Goal: Information Seeking & Learning: Check status

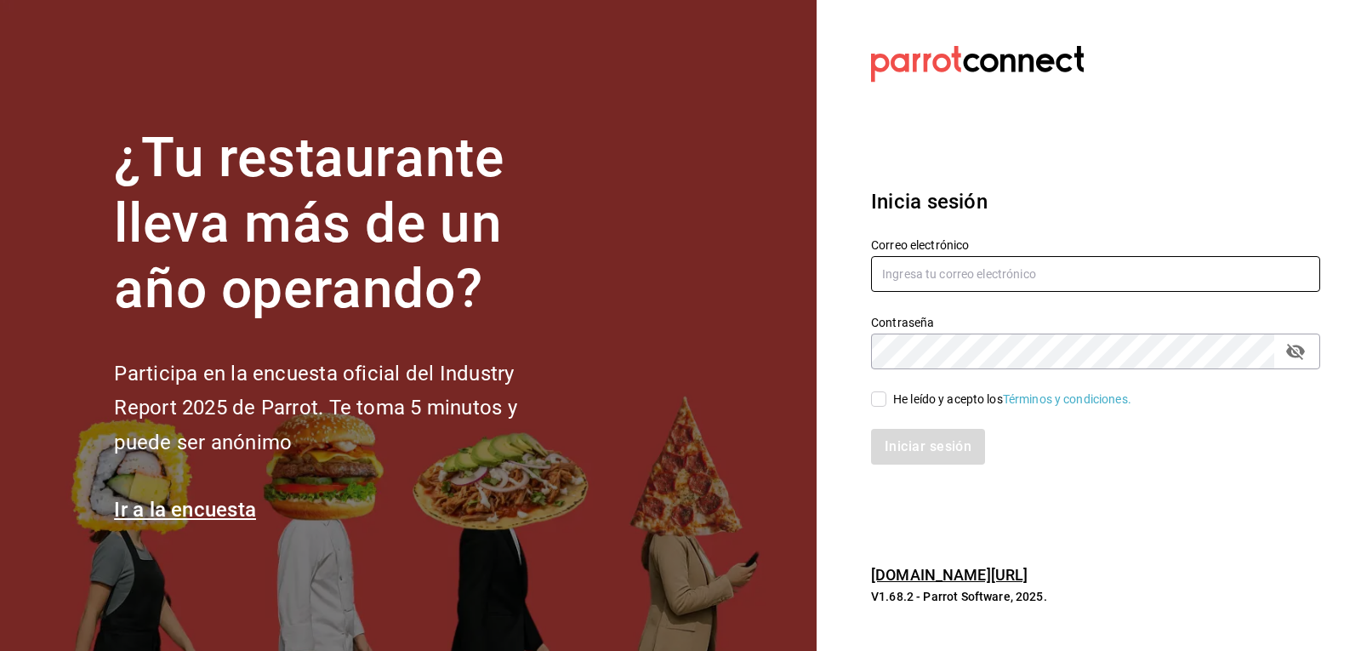
type input "josepalax90@gmail.com"
click at [879, 401] on input "He leído y acepto los Términos y condiciones." at bounding box center [878, 398] width 15 height 15
checkbox input "true"
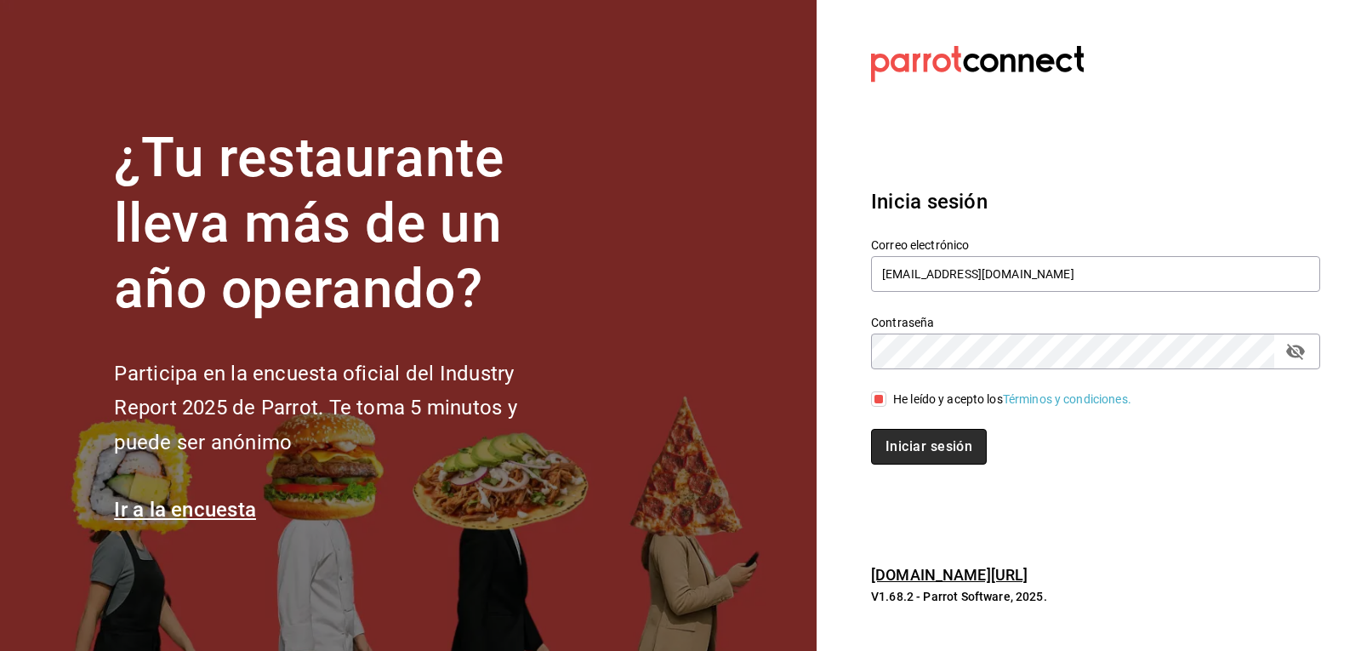
click at [901, 450] on button "Iniciar sesión" at bounding box center [929, 447] width 116 height 36
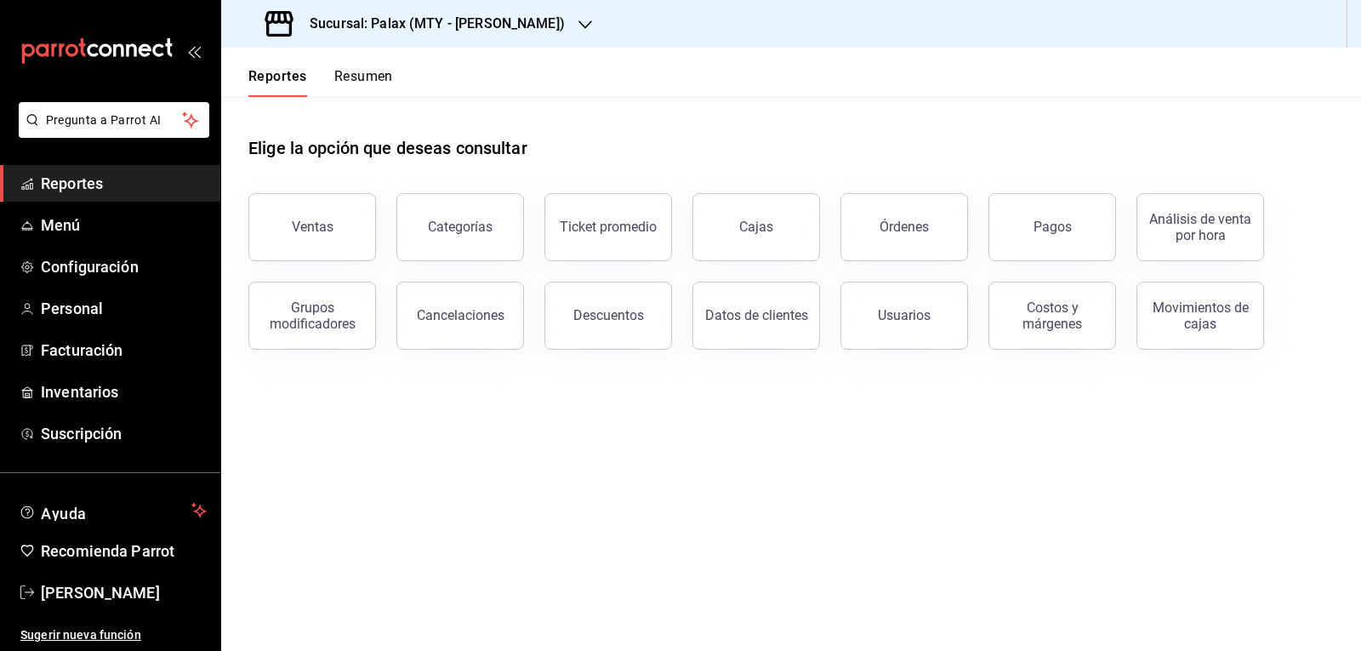
click at [578, 28] on icon "button" at bounding box center [585, 25] width 14 height 14
click at [578, 24] on icon "button" at bounding box center [585, 25] width 14 height 14
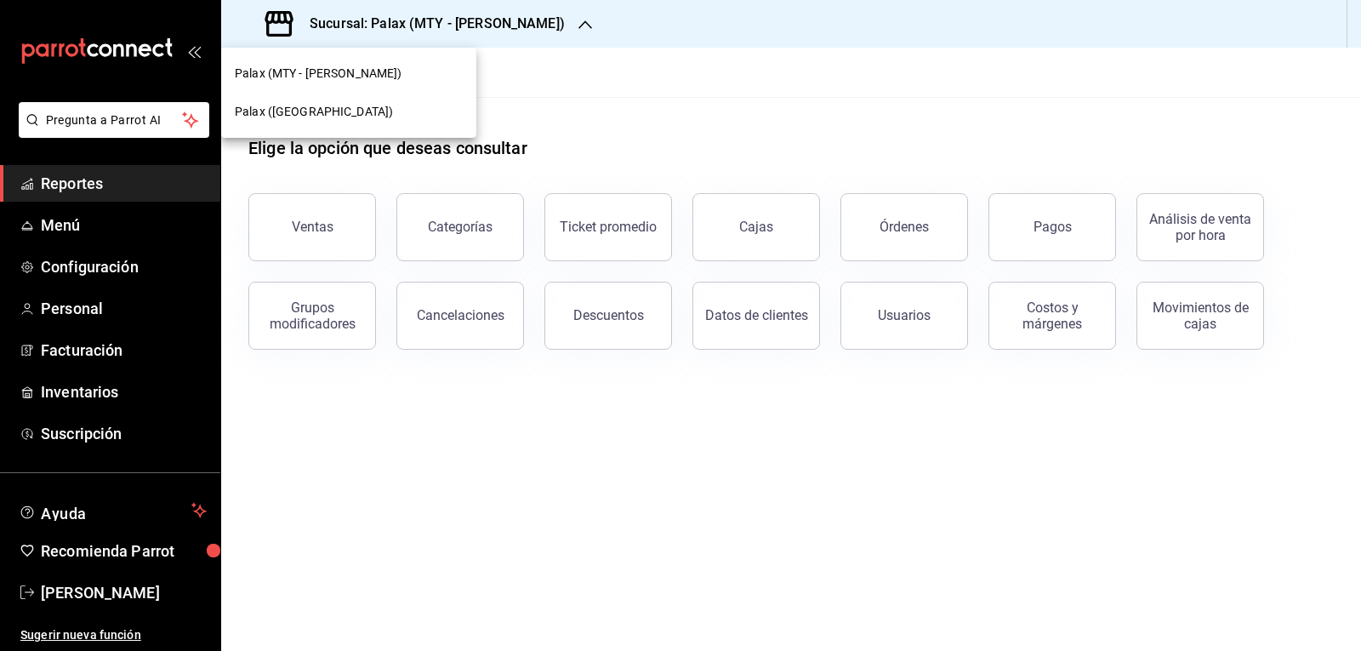
click at [288, 113] on span "Palax ([GEOGRAPHIC_DATA])" at bounding box center [314, 112] width 158 height 18
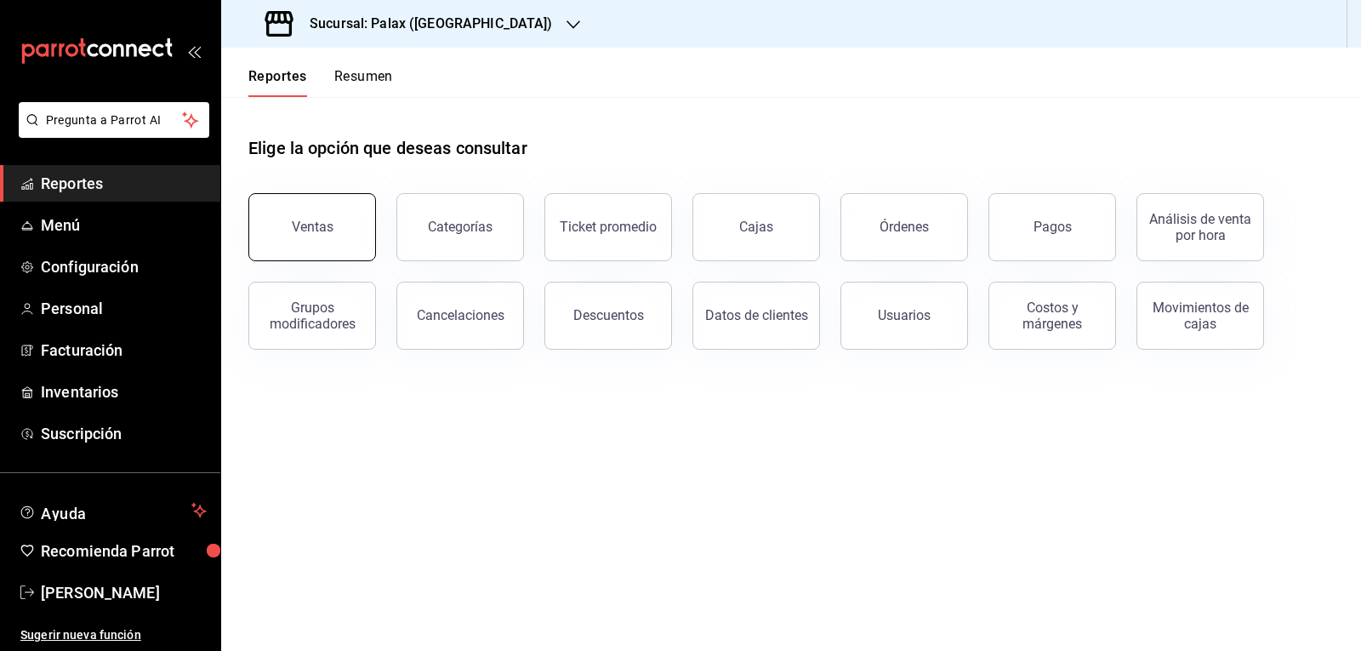
click at [276, 227] on button "Ventas" at bounding box center [312, 227] width 128 height 68
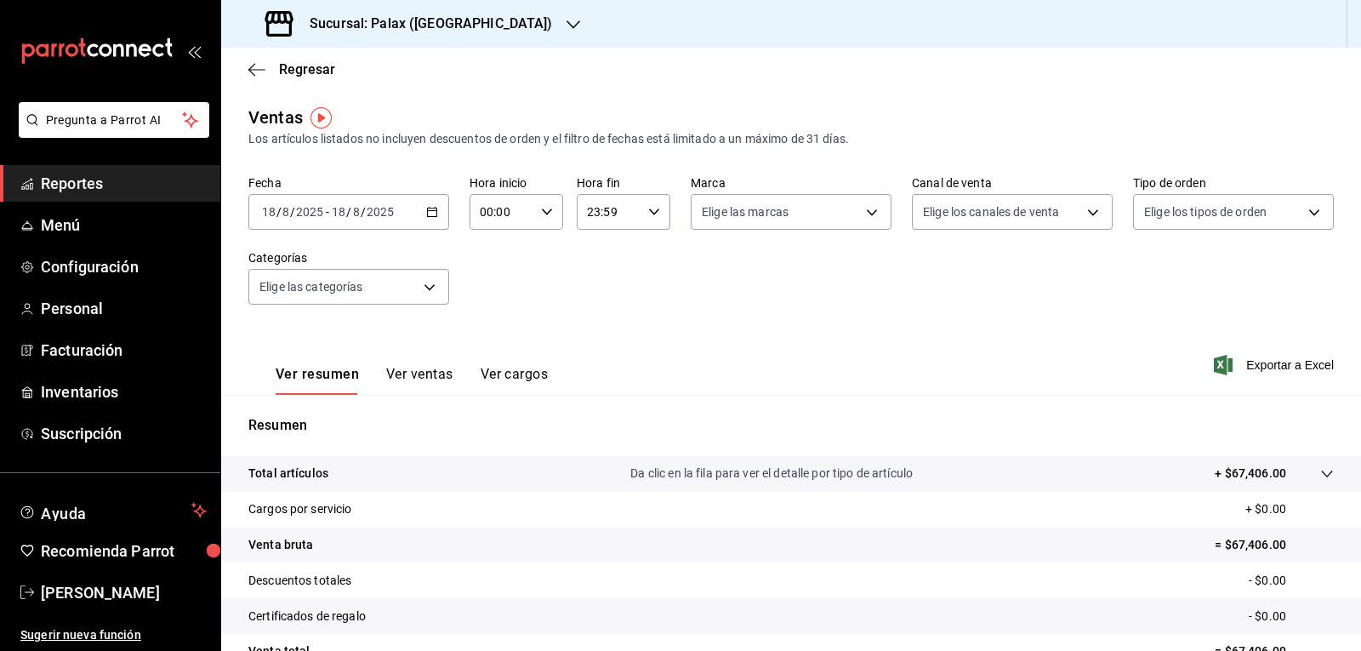
click at [541, 212] on icon "button" at bounding box center [547, 212] width 12 height 12
click at [486, 287] on span "07" at bounding box center [491, 286] width 20 height 14
type input "07:00"
click at [541, 259] on span "00" at bounding box center [537, 255] width 20 height 14
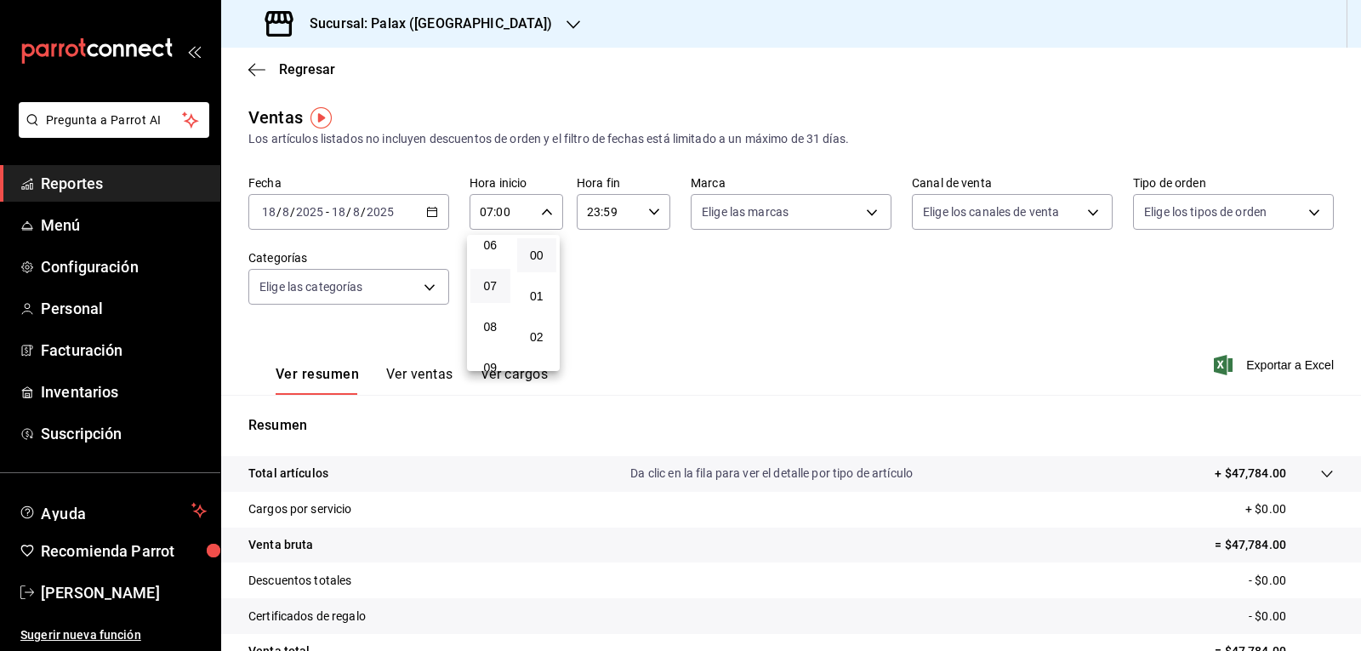
click at [652, 213] on div at bounding box center [680, 325] width 1361 height 651
click at [652, 213] on icon "button" at bounding box center [654, 212] width 12 height 12
click at [596, 279] on span "15" at bounding box center [596, 279] width 20 height 14
click at [646, 252] on span "00" at bounding box center [643, 255] width 20 height 14
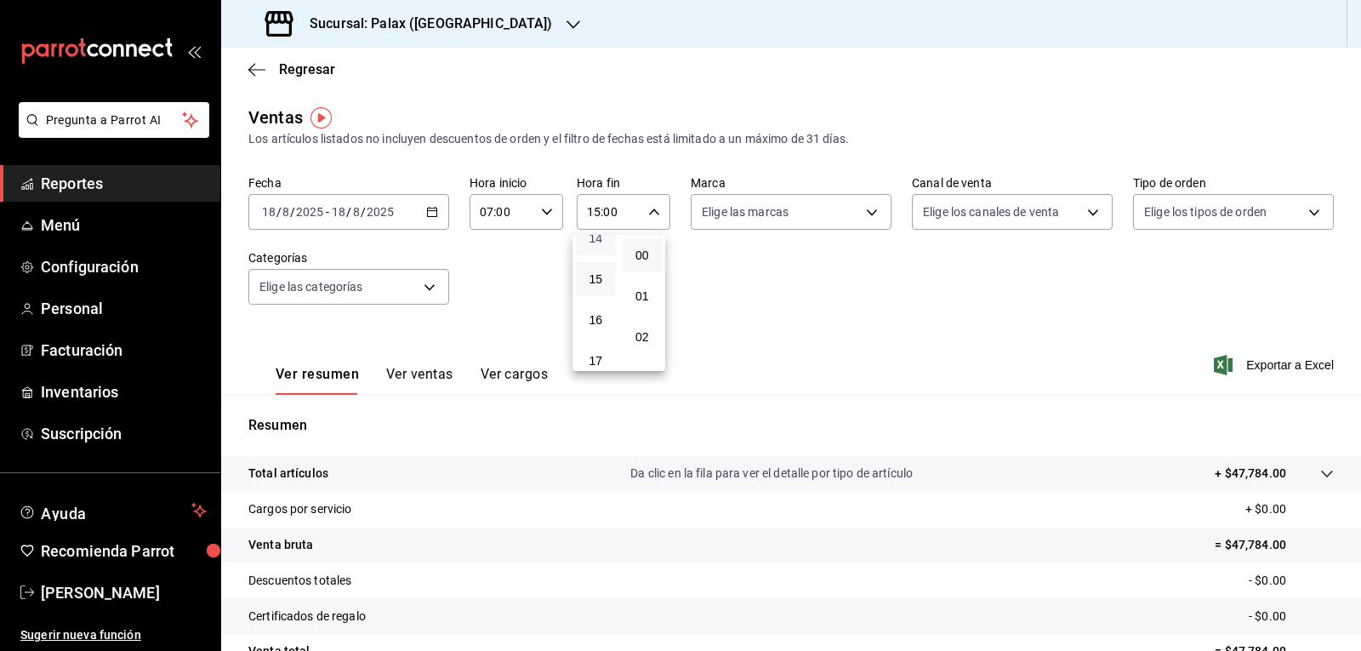
click at [598, 240] on span "14" at bounding box center [596, 238] width 20 height 14
click at [595, 276] on span "15" at bounding box center [596, 279] width 20 height 14
type input "15:00"
click at [640, 257] on span "00" at bounding box center [643, 255] width 20 height 14
click at [864, 215] on div at bounding box center [680, 325] width 1361 height 651
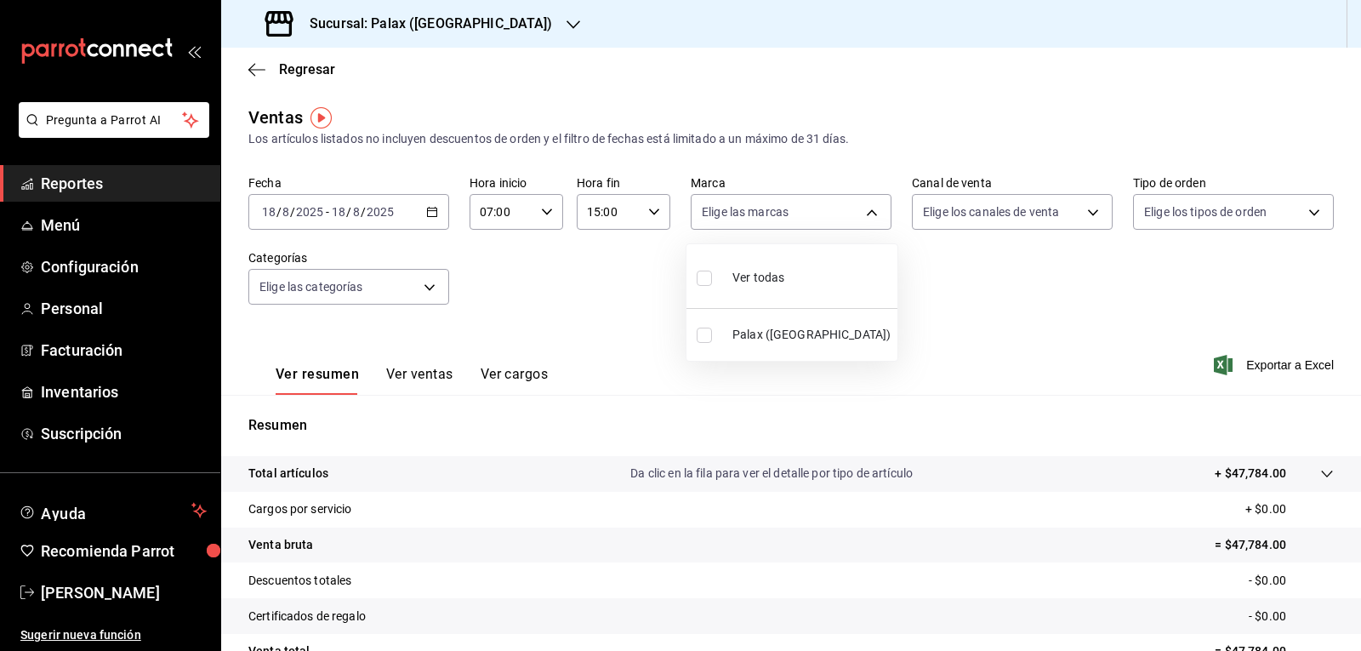
click at [864, 215] on body "Pregunta a Parrot AI Reportes Menú Configuración Personal Facturación Inventari…" at bounding box center [680, 325] width 1361 height 651
click at [699, 280] on input "checkbox" at bounding box center [704, 277] width 15 height 15
checkbox input "true"
type input "8510d572-c45f-4696-9a08-afbf2d111022"
checkbox input "true"
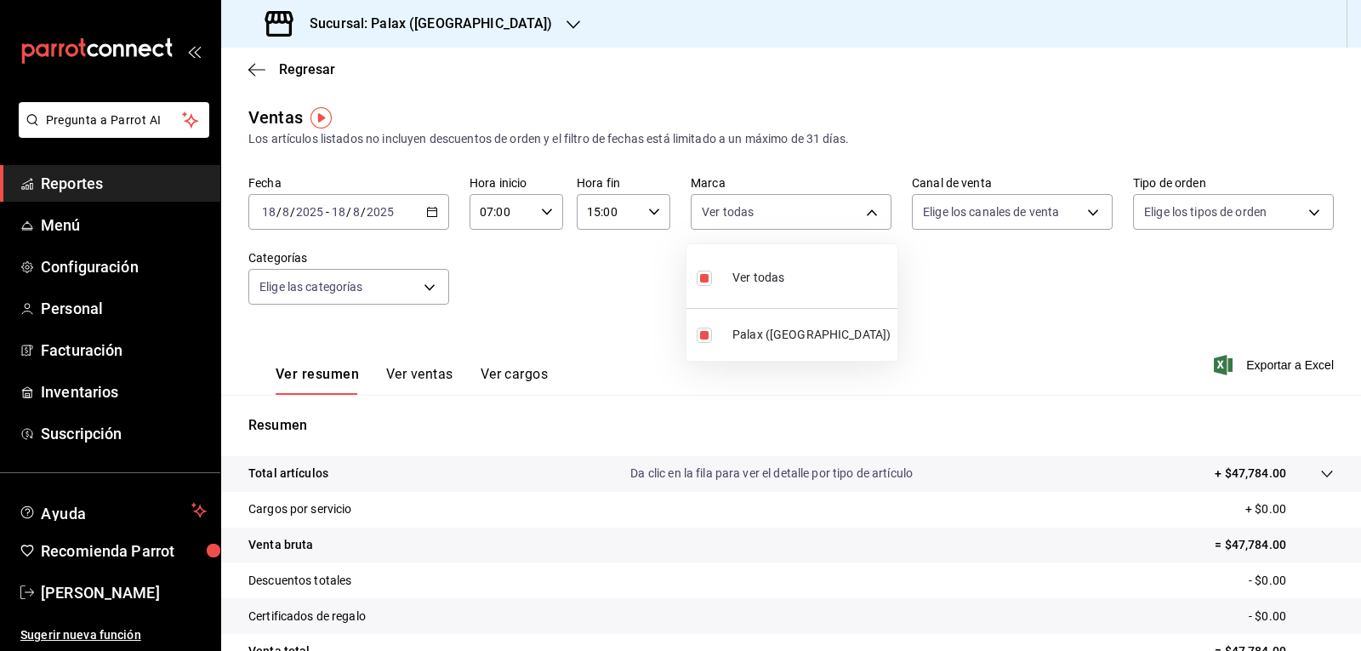
click at [1082, 211] on div at bounding box center [680, 325] width 1361 height 651
click at [1082, 211] on body "Pregunta a Parrot AI Reportes Menú Configuración Personal Facturación Inventari…" at bounding box center [680, 325] width 1361 height 651
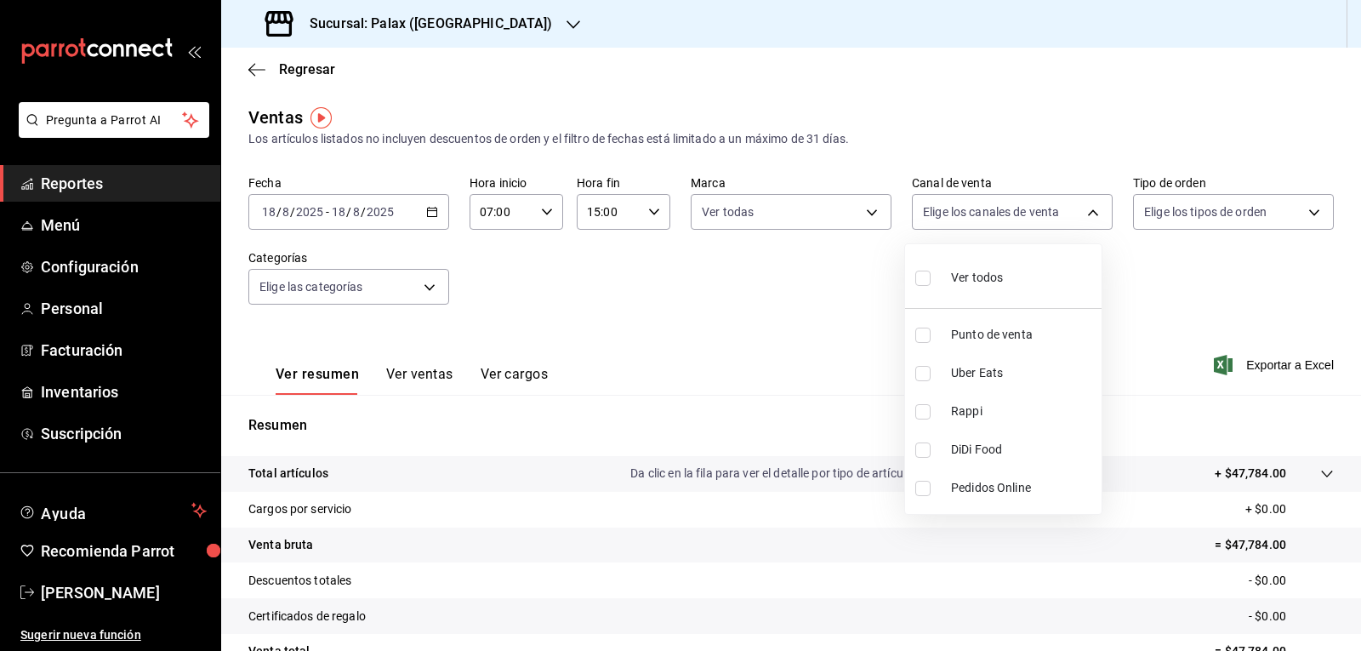
click at [918, 274] on input "checkbox" at bounding box center [922, 277] width 15 height 15
checkbox input "true"
type input "PARROT,UBER_EATS,RAPPI,DIDI_FOOD,ONLINE"
checkbox input "true"
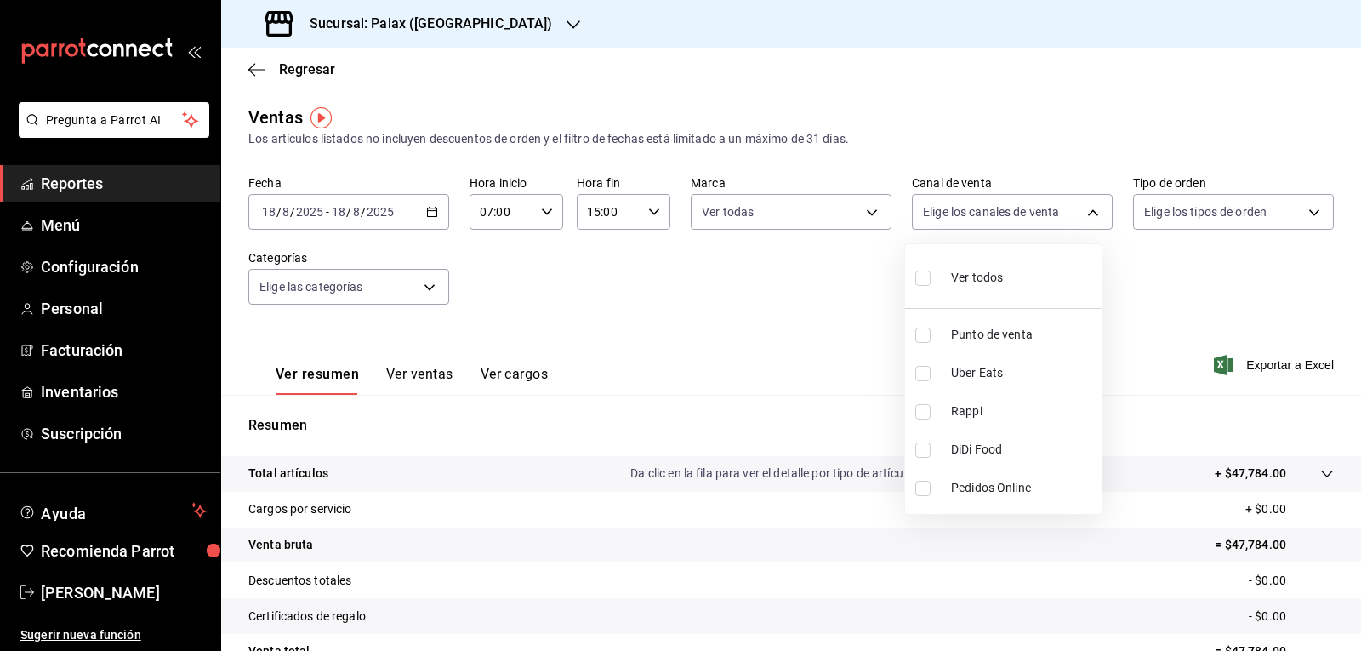
checkbox input "true"
click at [1303, 210] on div at bounding box center [680, 325] width 1361 height 651
click at [1303, 210] on body "Pregunta a Parrot AI Reportes Menú Configuración Personal Facturación Inventari…" at bounding box center [680, 325] width 1361 height 651
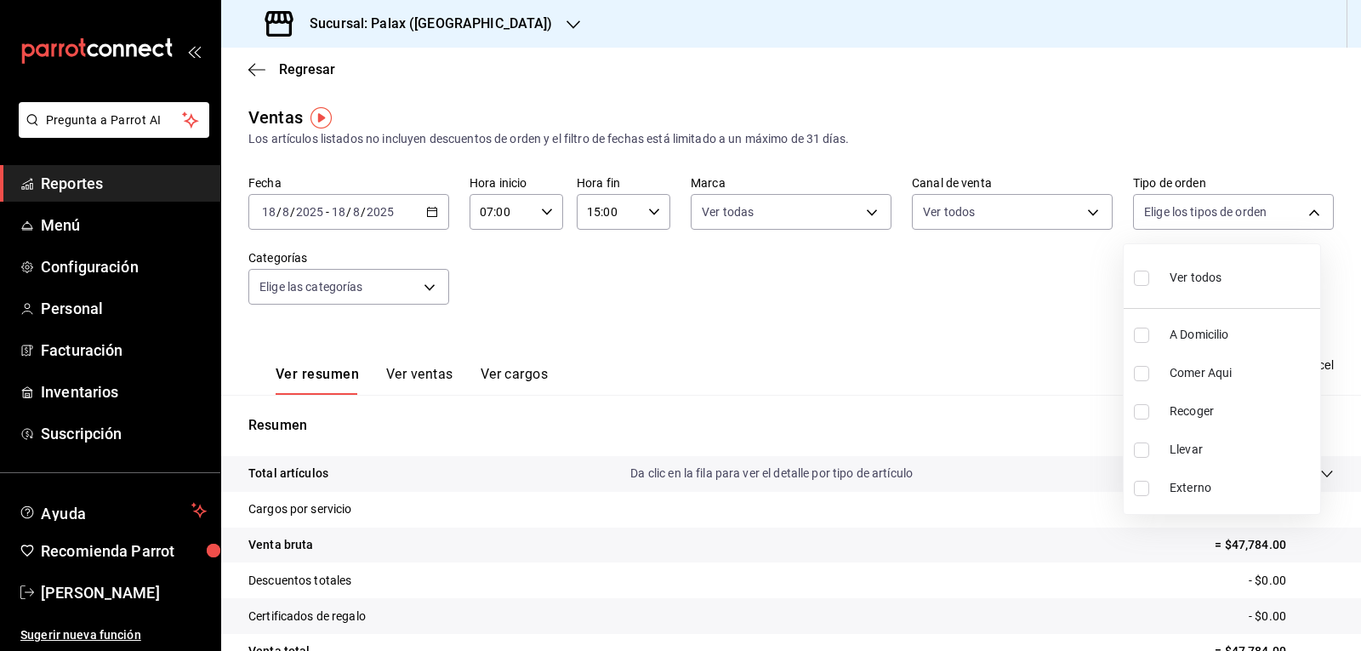
click at [1142, 282] on input "checkbox" at bounding box center [1141, 277] width 15 height 15
checkbox input "true"
type input "6d325fbd-53e7-4f6b-8d89-6356796c0e8d,b8c2ff7f-0c1f-4fef-80cf-bc155c6bbc3b,a732b…"
checkbox input "true"
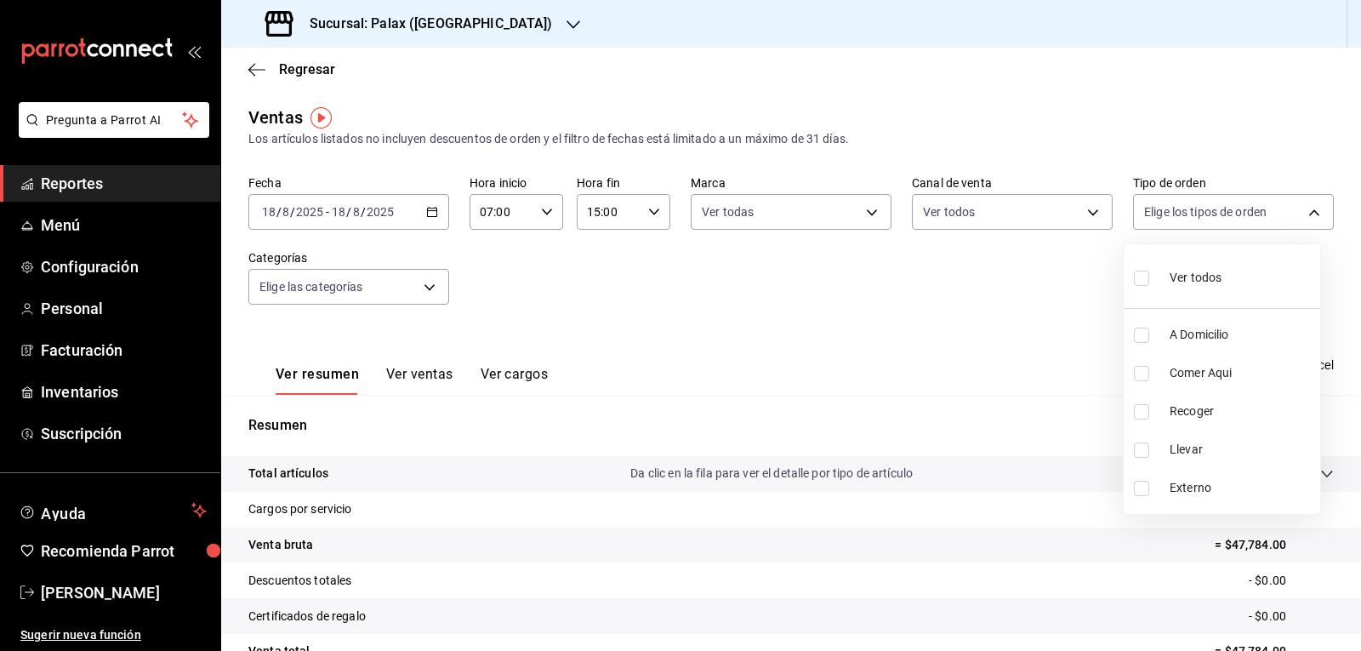
checkbox input "true"
click at [1067, 289] on div at bounding box center [680, 325] width 1361 height 651
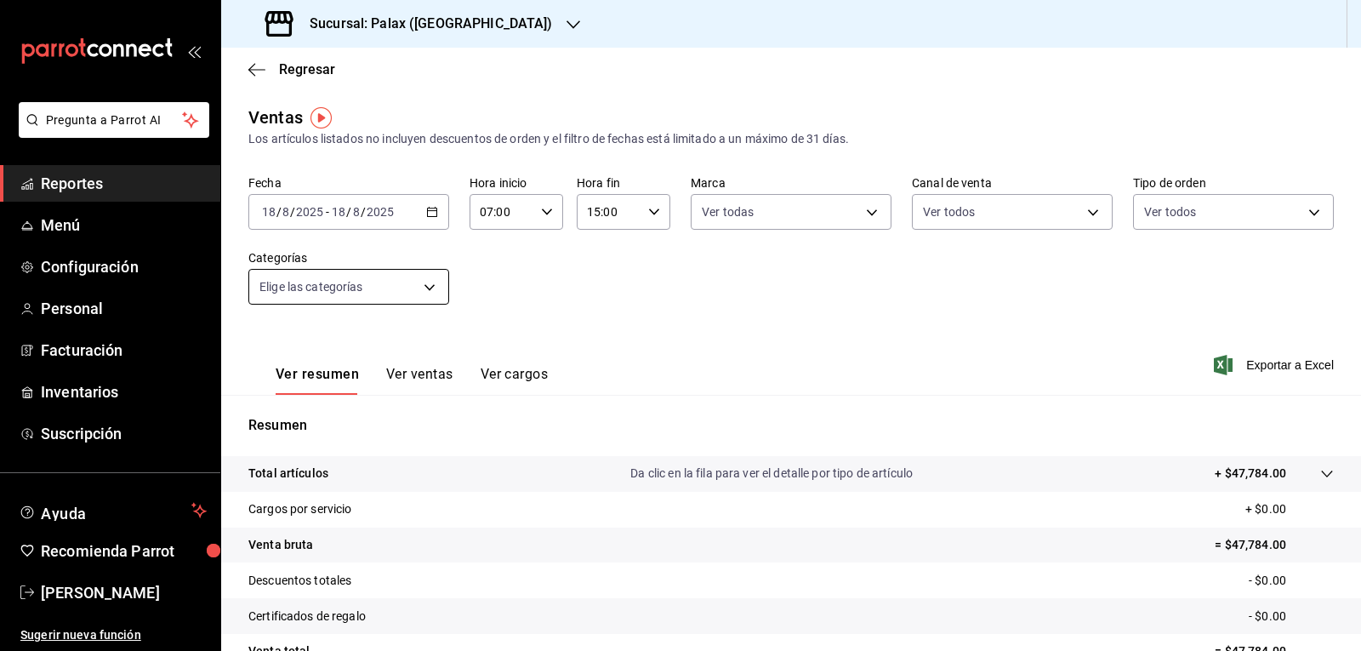
click at [424, 287] on body "Pregunta a Parrot AI Reportes Menú Configuración Personal Facturación Inventari…" at bounding box center [680, 325] width 1361 height 651
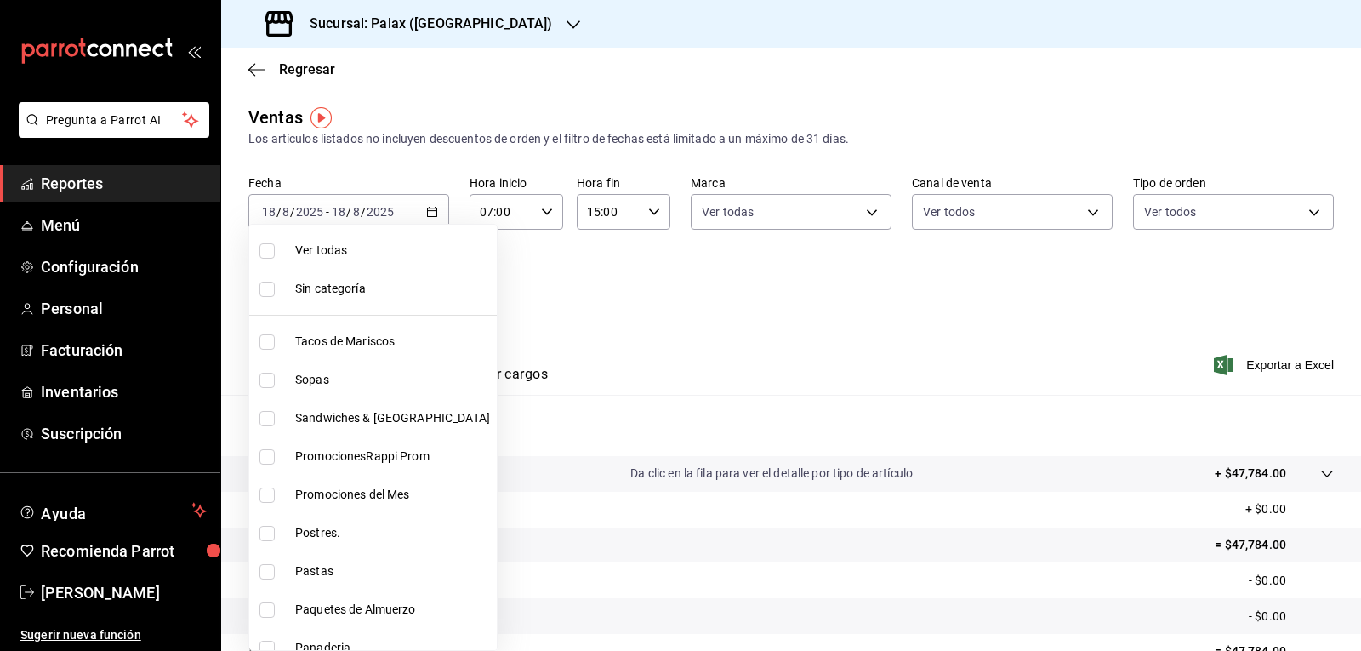
click at [262, 490] on input "checkbox" at bounding box center [266, 494] width 15 height 15
checkbox input "true"
type input "e3a7d4a2-e7c5-4f8c-a0a8-f604c2e2d742"
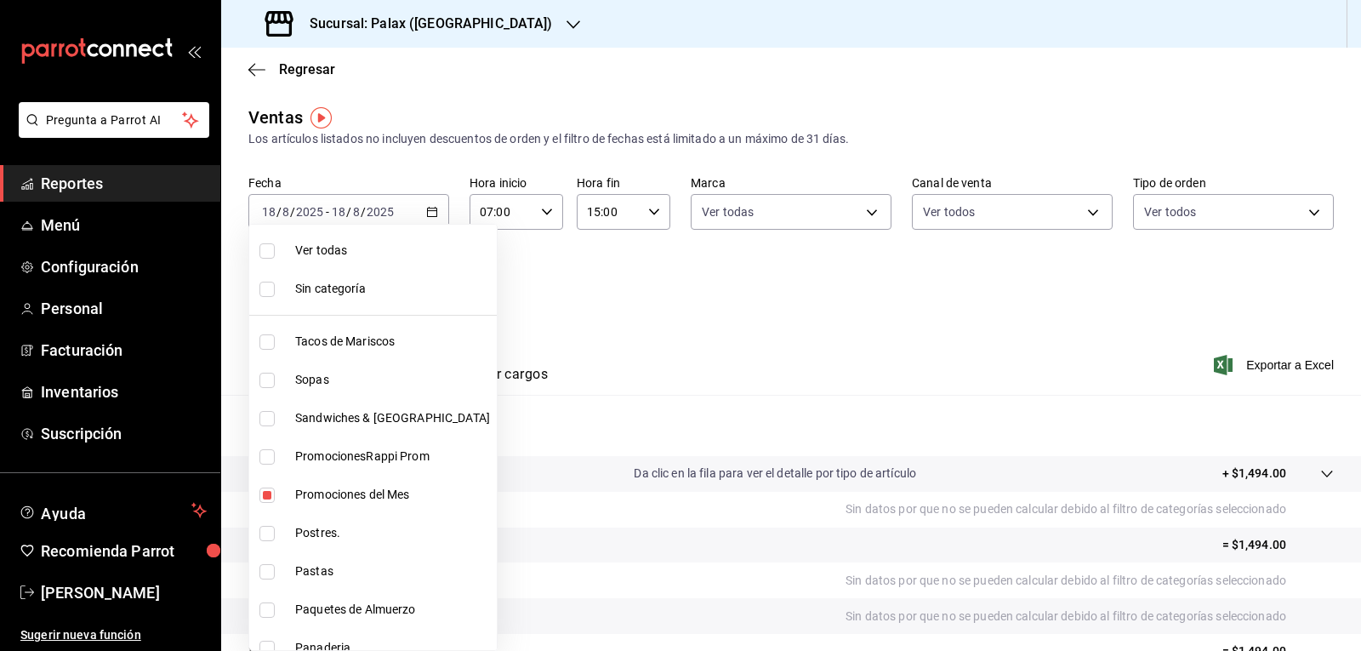
click at [265, 527] on input "checkbox" at bounding box center [266, 533] width 15 height 15
checkbox input "true"
type input "e3a7d4a2-e7c5-4f8c-a0a8-f604c2e2d742,5f074bd3-619d-4e10-94fa-620713841d38"
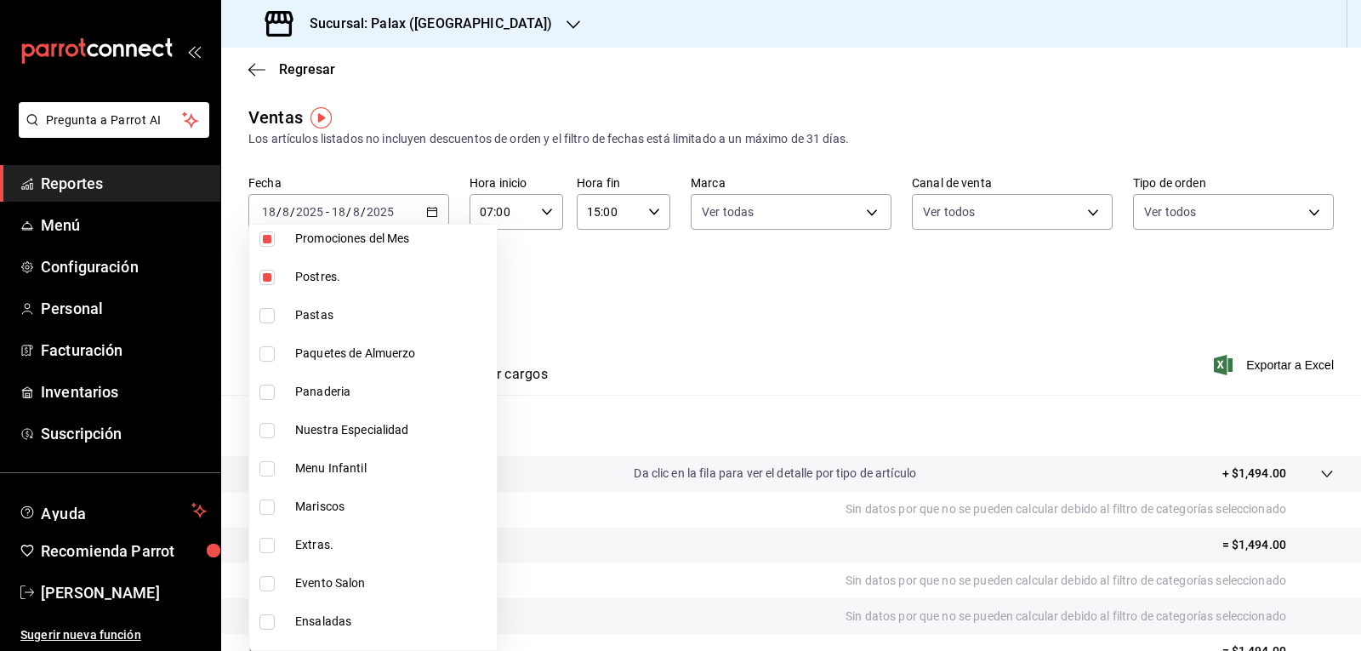
scroll to position [340, 0]
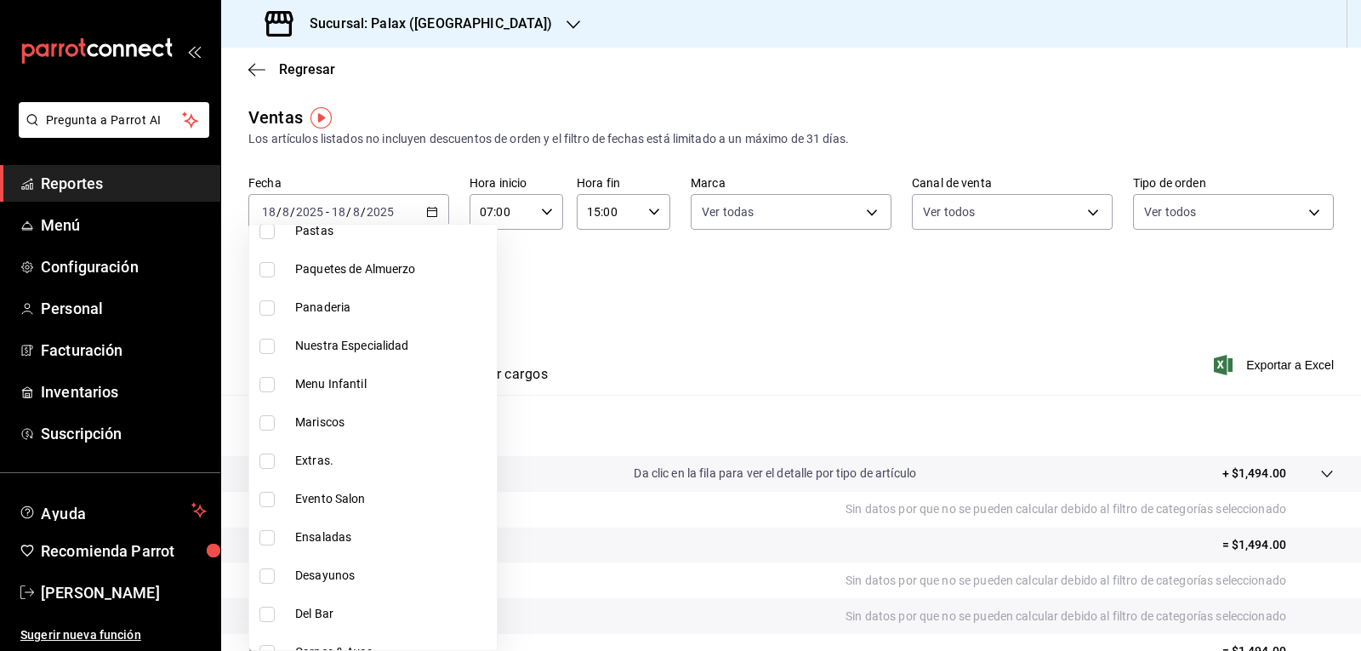
click at [263, 302] on input "checkbox" at bounding box center [266, 307] width 15 height 15
checkbox input "true"
type input "e3a7d4a2-e7c5-4f8c-a0a8-f604c2e2d742,5f074bd3-619d-4e10-94fa-620713841d38,90d14…"
click at [264, 349] on input "checkbox" at bounding box center [266, 346] width 15 height 15
checkbox input "true"
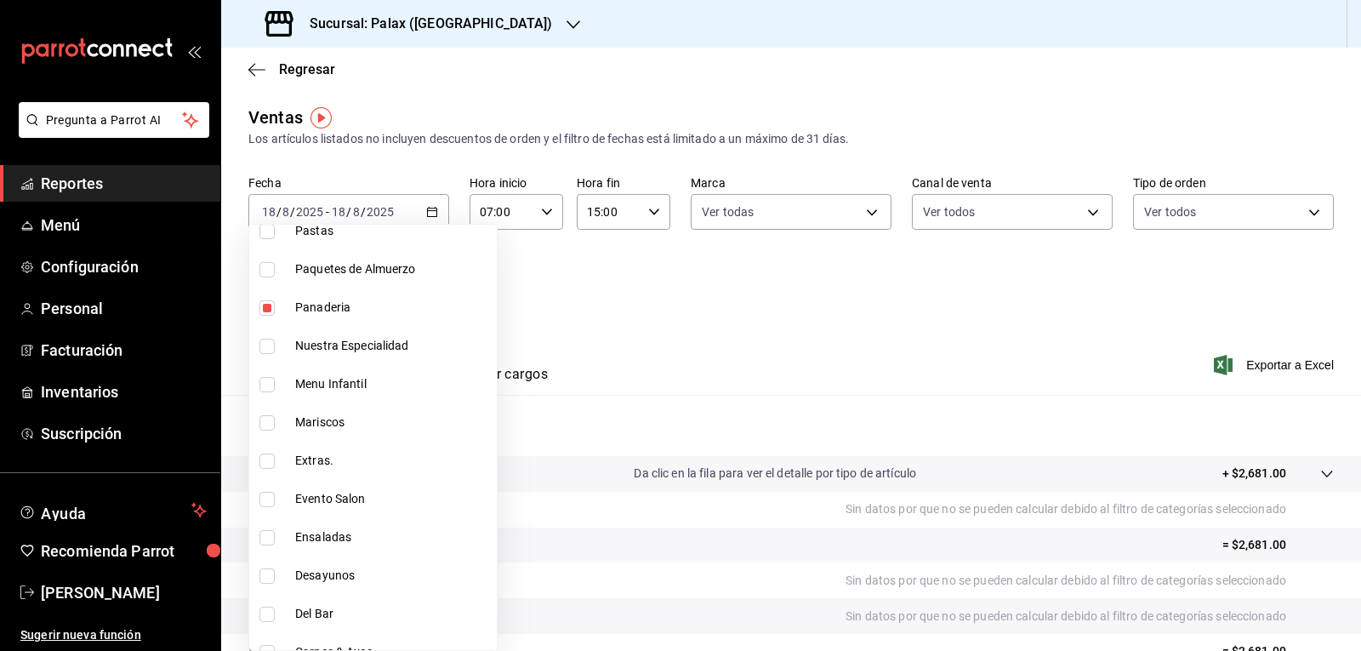
type input "e3a7d4a2-e7c5-4f8c-a0a8-f604c2e2d742,5f074bd3-619d-4e10-94fa-620713841d38,90d14…"
click at [263, 617] on input "checkbox" at bounding box center [266, 613] width 15 height 15
checkbox input "true"
type input "e3a7d4a2-e7c5-4f8c-a0a8-f604c2e2d742,5f074bd3-619d-4e10-94fa-620713841d38,90d14…"
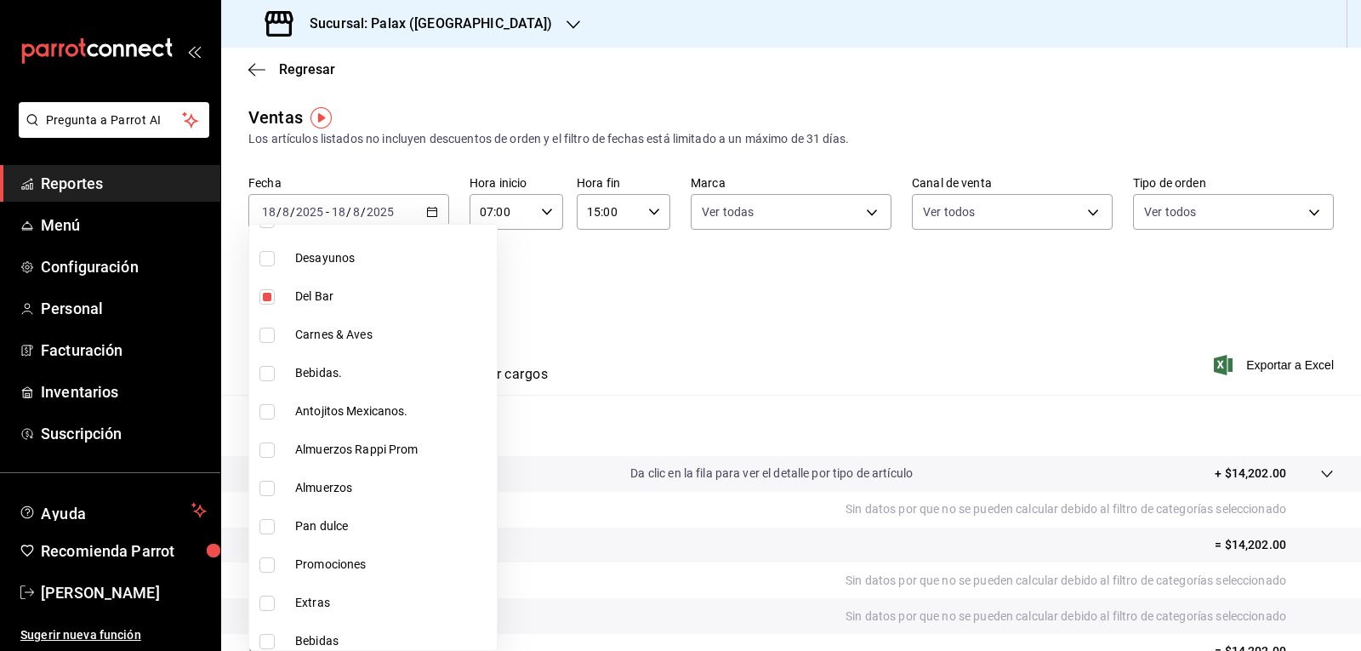
scroll to position [680, 0]
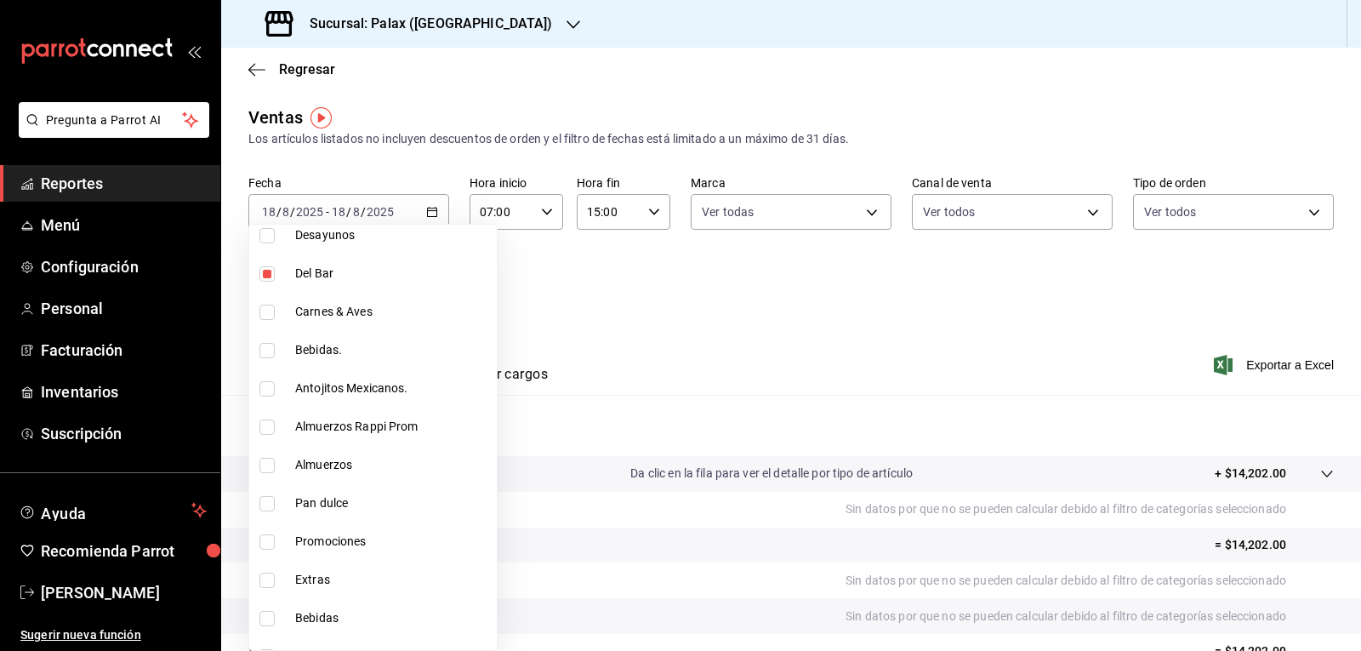
click at [265, 355] on input "checkbox" at bounding box center [266, 350] width 15 height 15
checkbox input "true"
type input "e3a7d4a2-e7c5-4f8c-a0a8-f604c2e2d742,5f074bd3-619d-4e10-94fa-620713841d38,90d14…"
click at [265, 395] on input "checkbox" at bounding box center [266, 388] width 15 height 15
checkbox input "true"
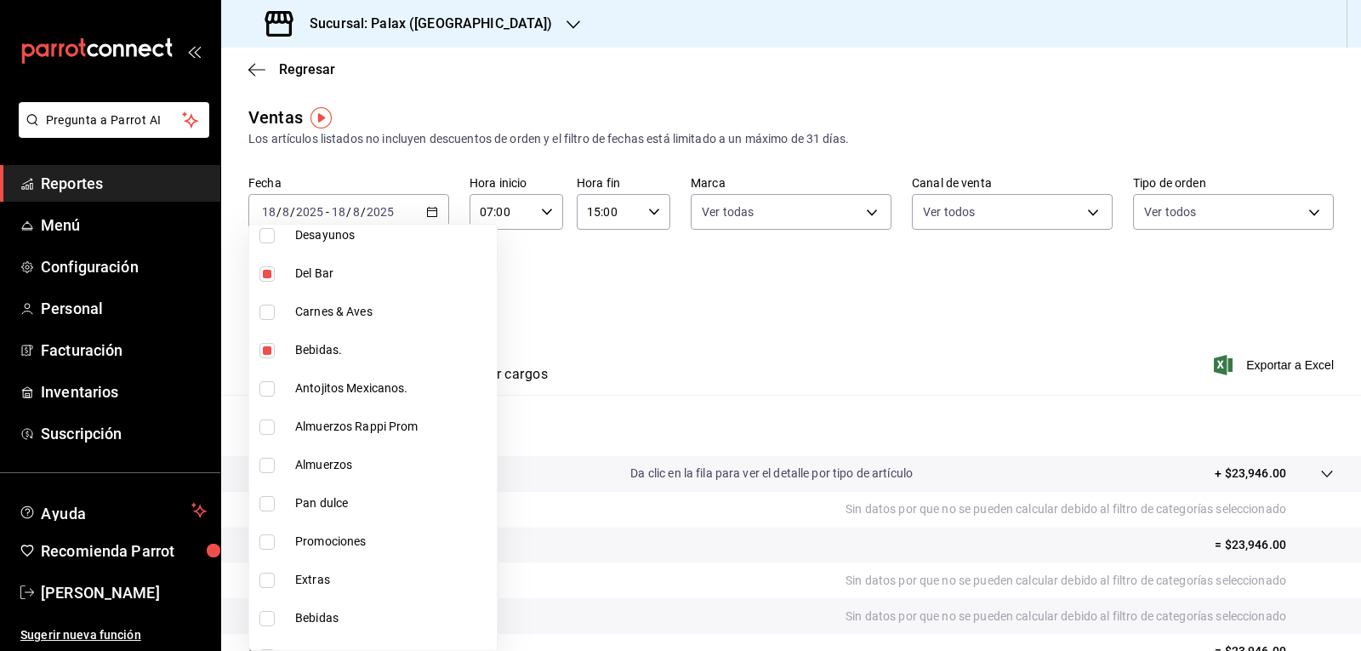
type input "e3a7d4a2-e7c5-4f8c-a0a8-f604c2e2d742,5f074bd3-619d-4e10-94fa-620713841d38,90d14…"
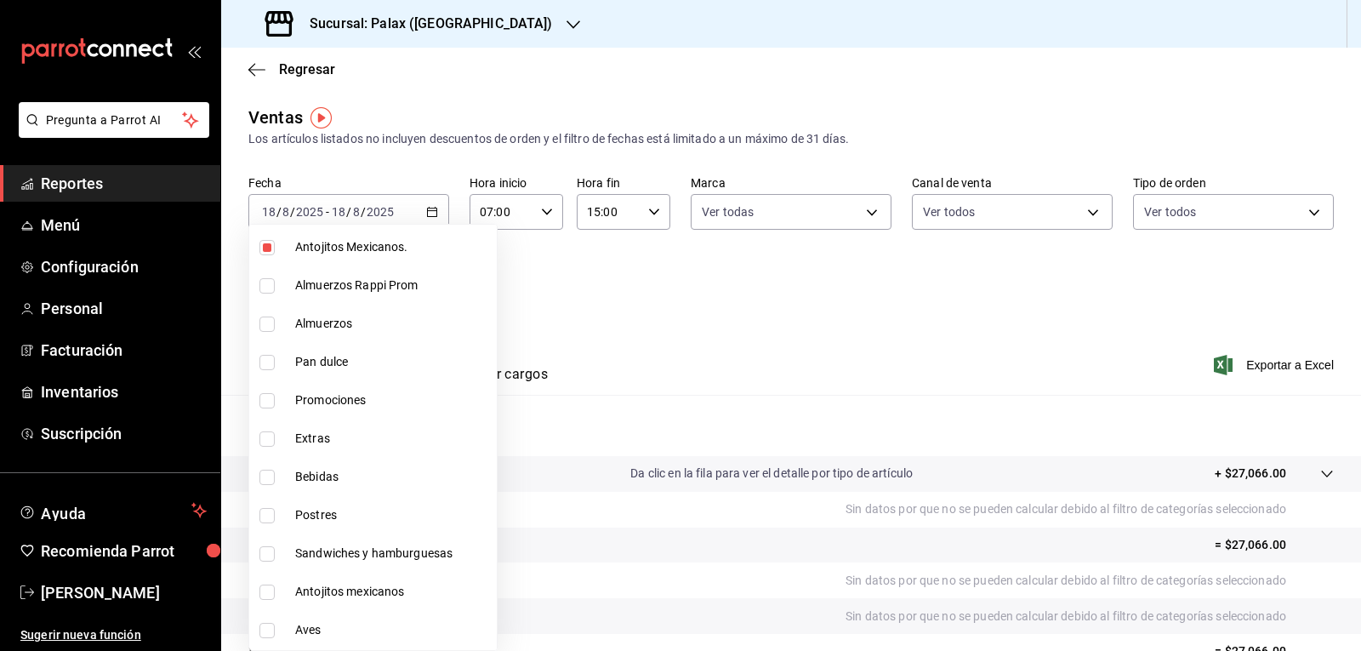
scroll to position [851, 0]
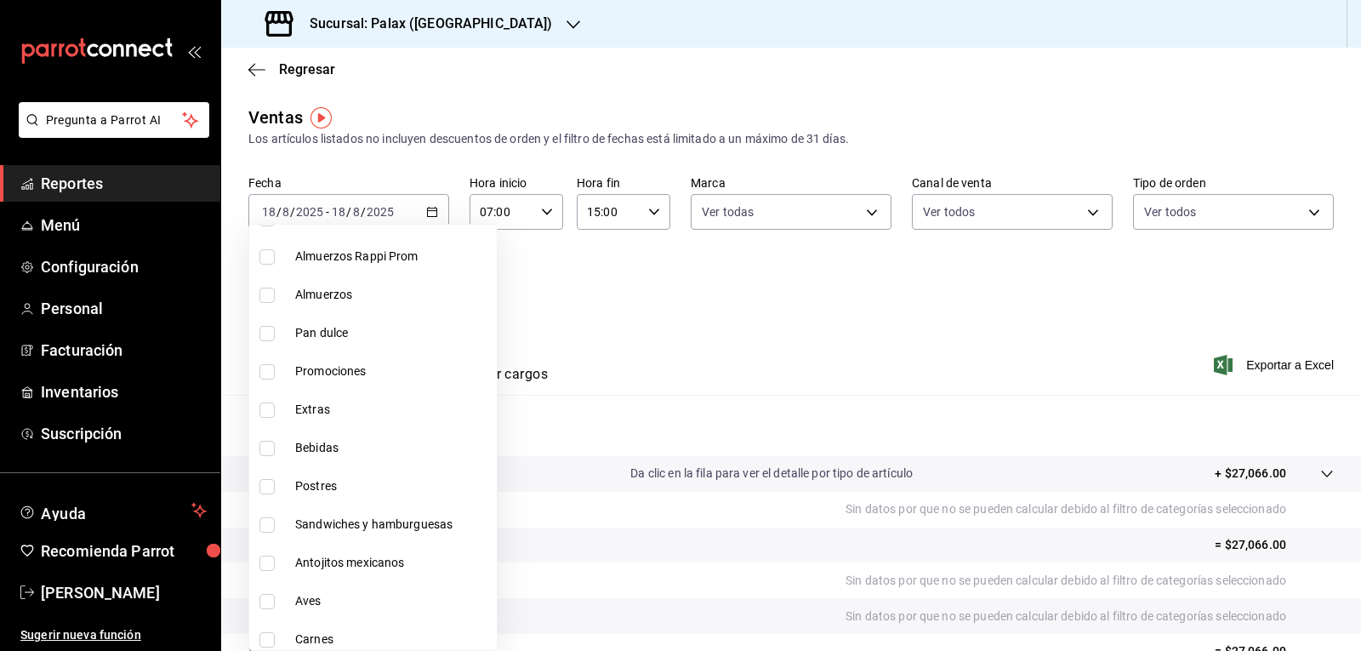
click at [267, 333] on input "checkbox" at bounding box center [266, 333] width 15 height 15
checkbox input "true"
click at [266, 379] on li "Promociones" at bounding box center [372, 371] width 247 height 38
type input "e3a7d4a2-e7c5-4f8c-a0a8-f604c2e2d742,5f074bd3-619d-4e10-94fa-620713841d38,90d14…"
checkbox input "true"
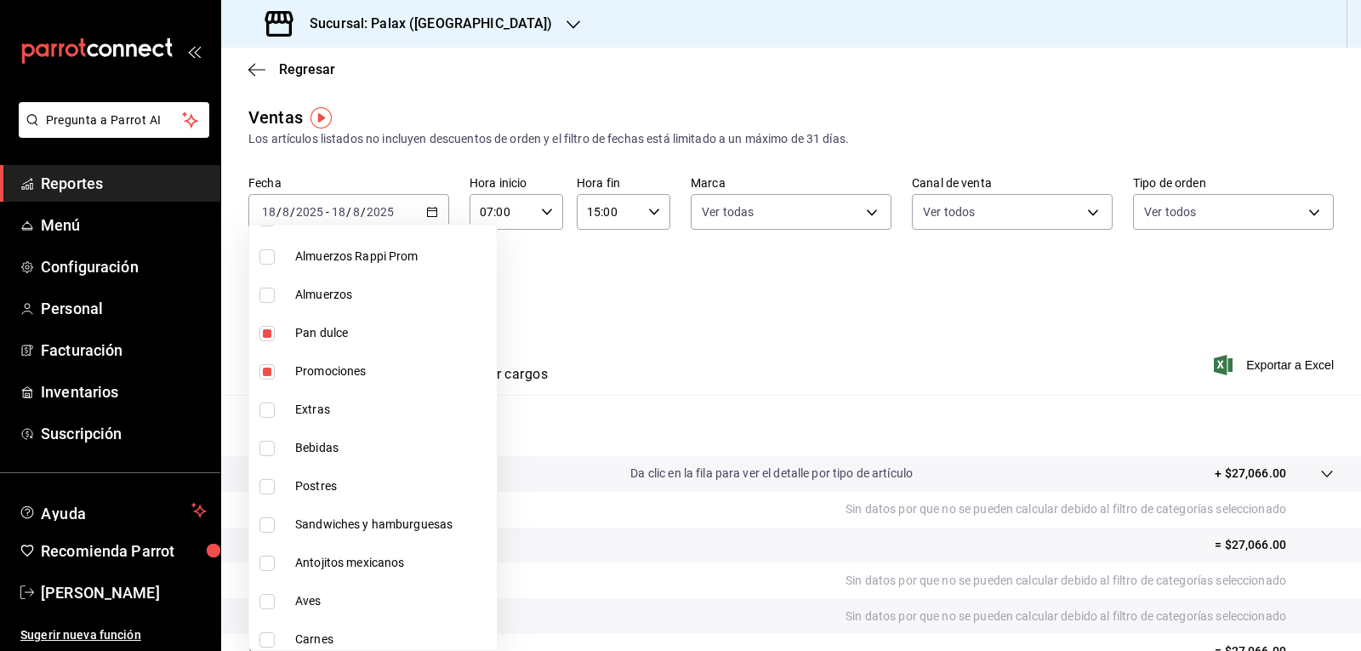
click at [270, 447] on input "checkbox" at bounding box center [266, 448] width 15 height 15
checkbox input "true"
type input "e3a7d4a2-e7c5-4f8c-a0a8-f604c2e2d742,5f074bd3-619d-4e10-94fa-620713841d38,90d14…"
click at [266, 490] on input "checkbox" at bounding box center [266, 486] width 15 height 15
checkbox input "true"
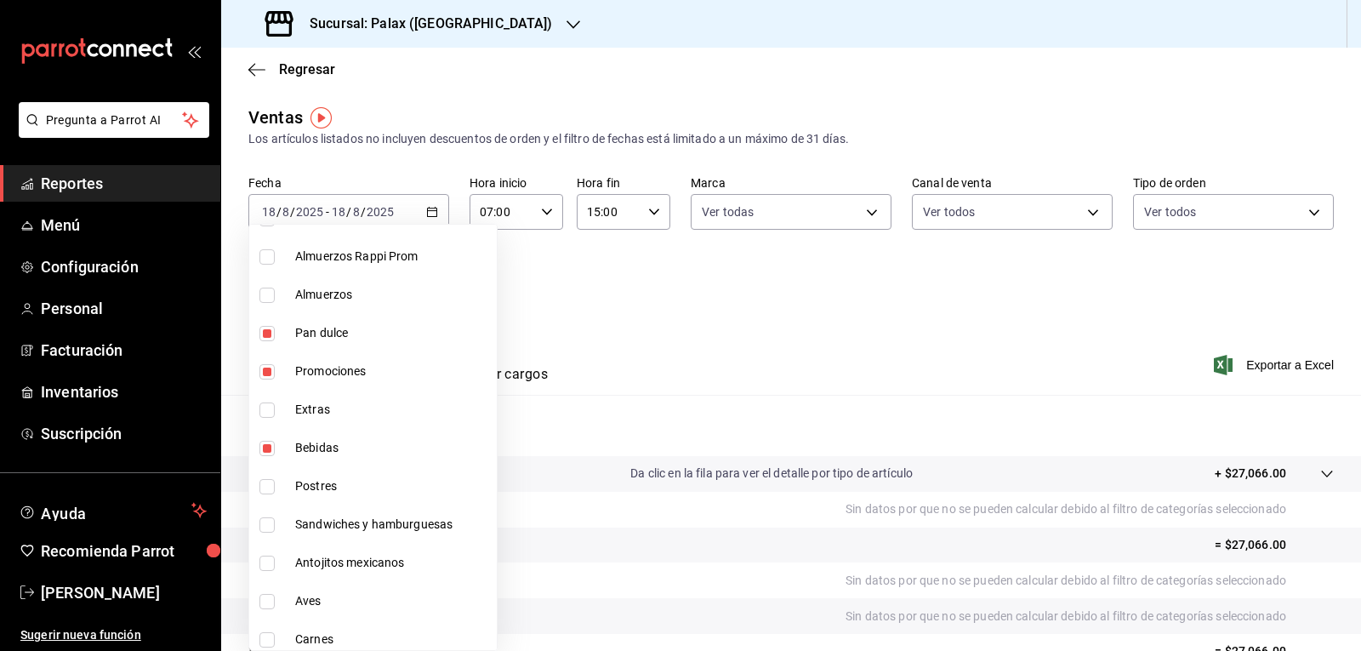
type input "e3a7d4a2-e7c5-4f8c-a0a8-f604c2e2d742,5f074bd3-619d-4e10-94fa-620713841d38,90d14…"
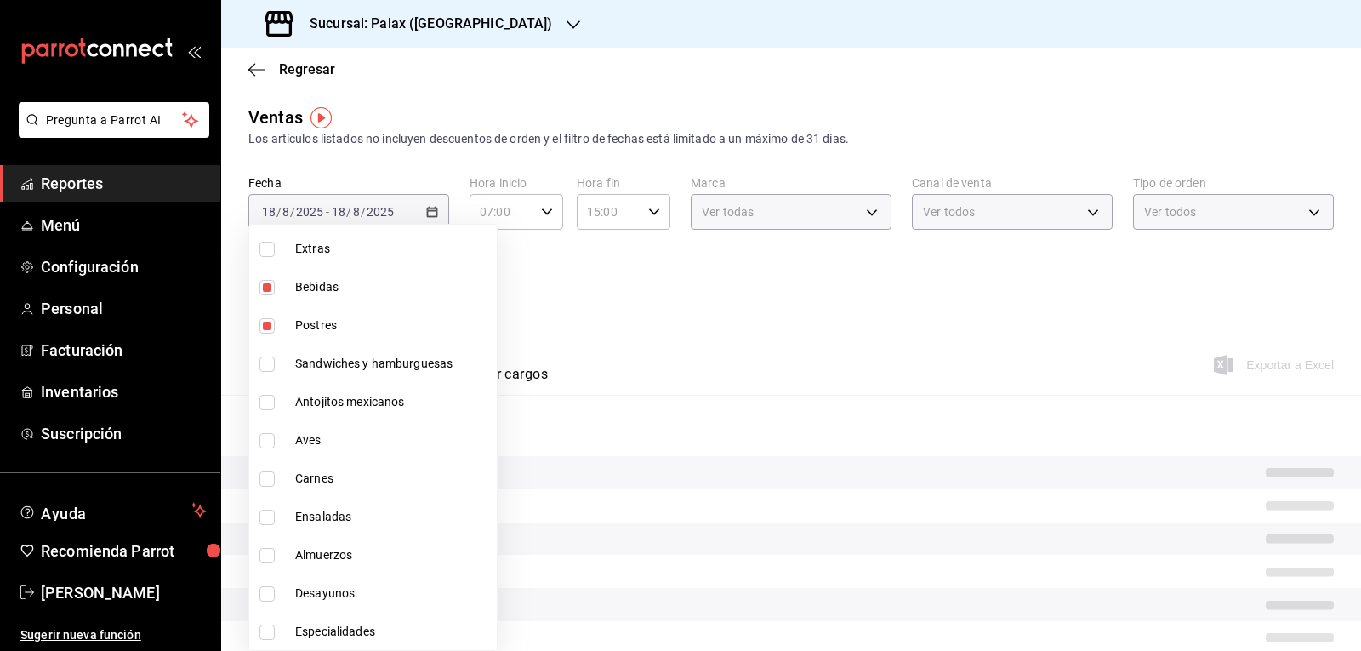
scroll to position [1012, 0]
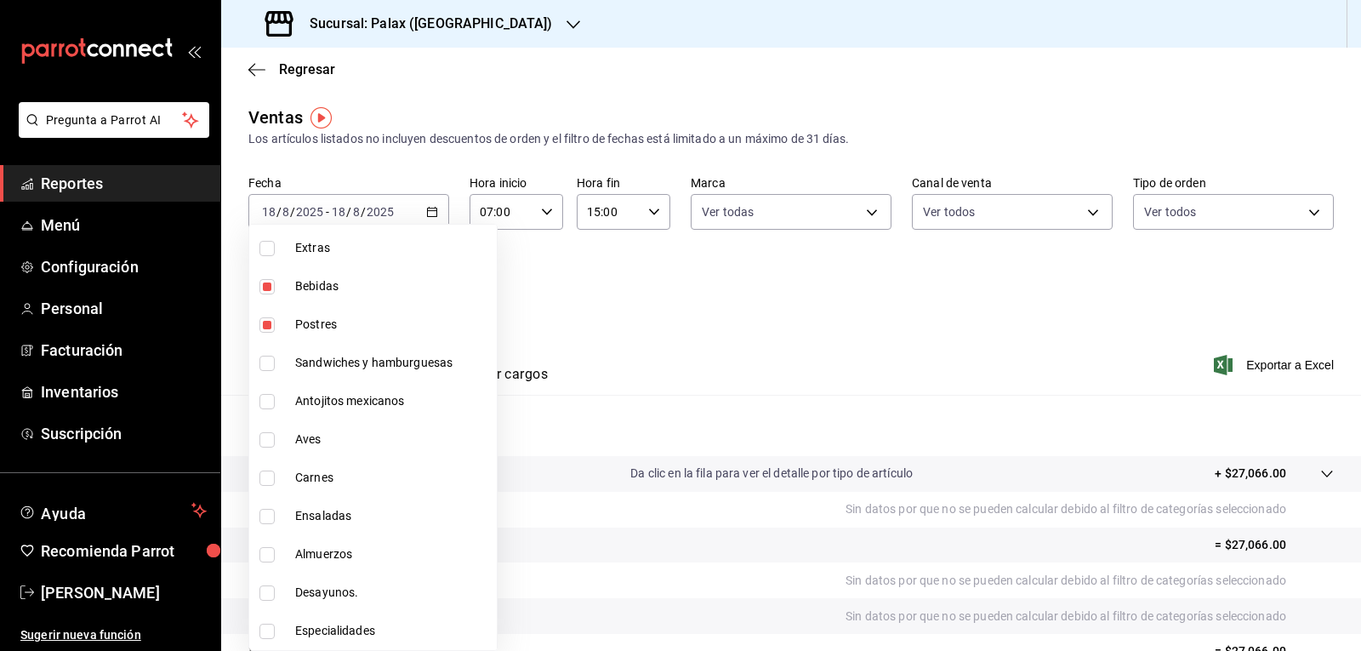
click at [526, 312] on div at bounding box center [680, 325] width 1361 height 651
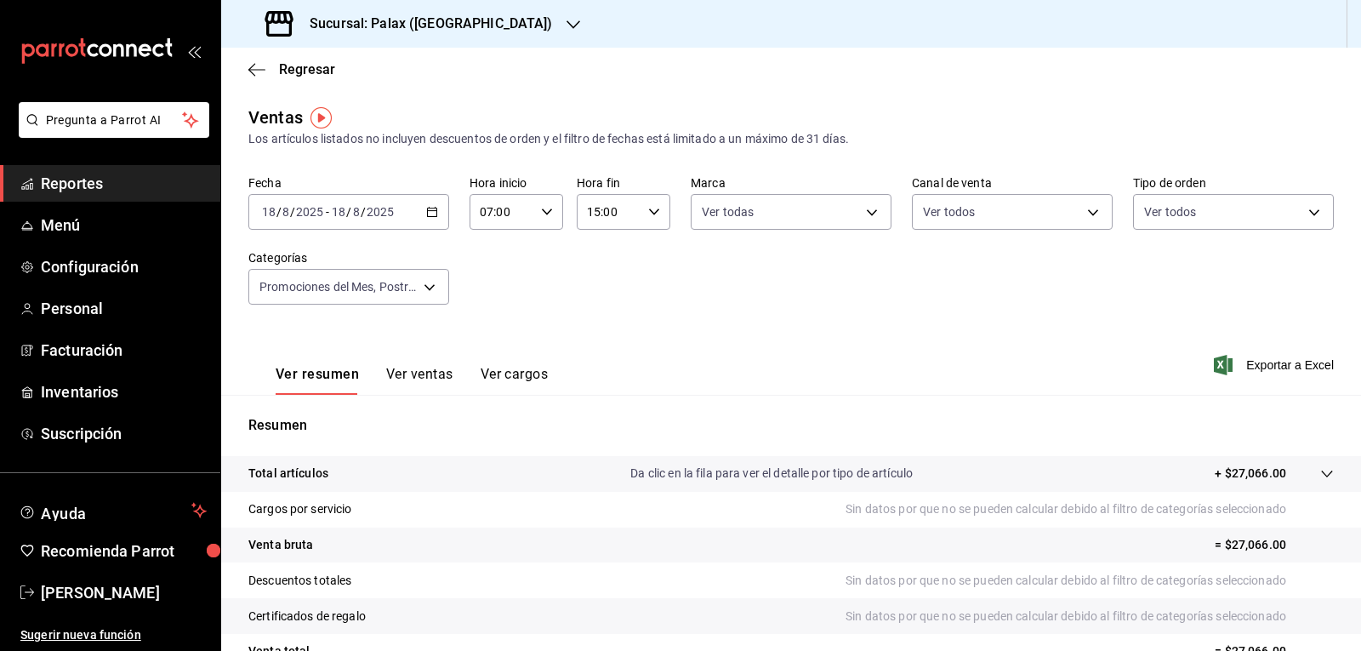
click at [417, 378] on button "Ver ventas" at bounding box center [419, 380] width 67 height 29
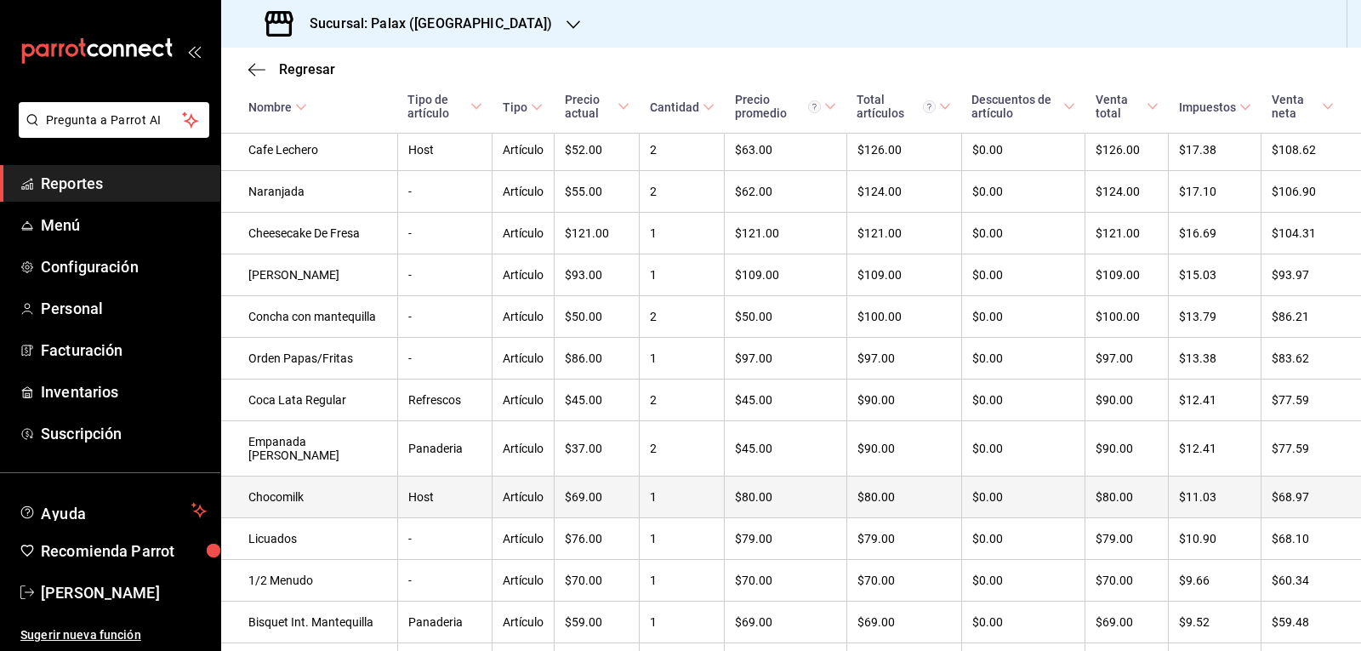
scroll to position [2064, 0]
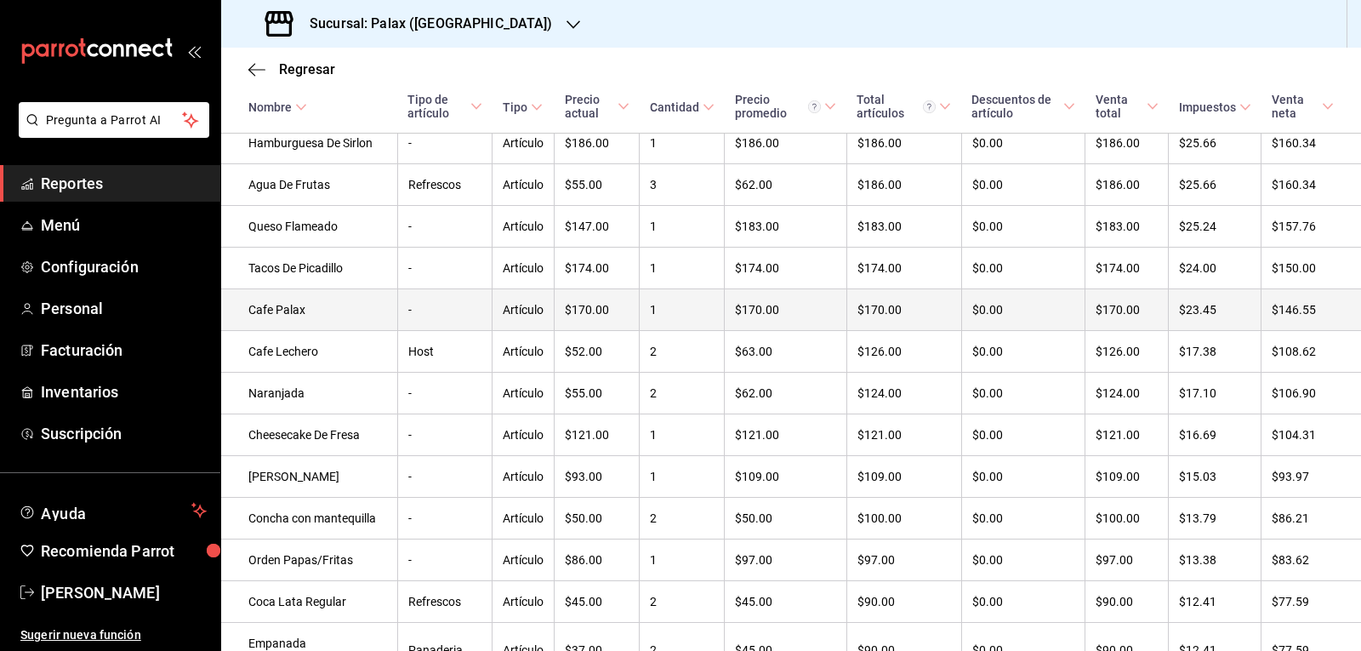
scroll to position [1894, 0]
